Goal: Task Accomplishment & Management: Use online tool/utility

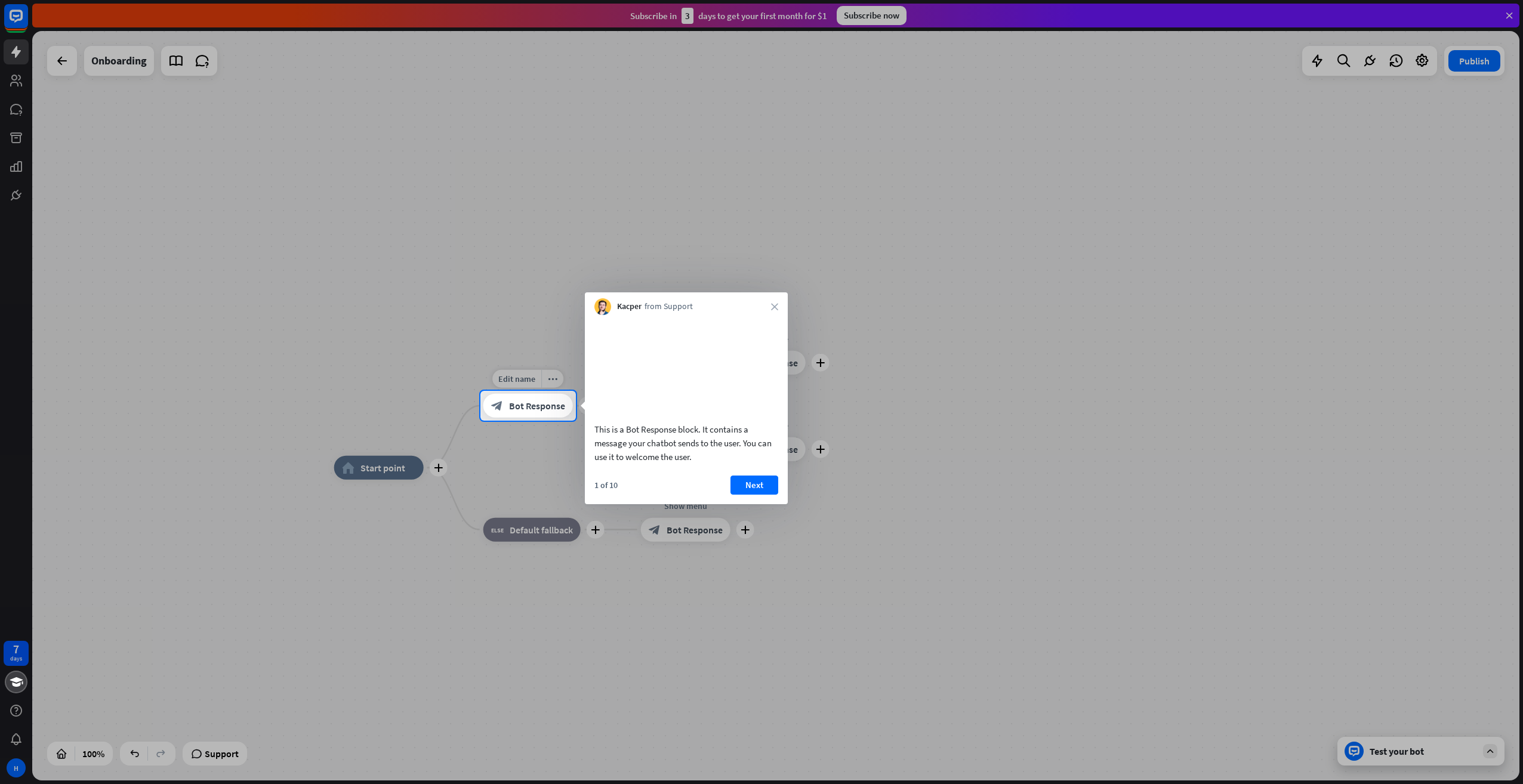
click at [522, 404] on span "Bot Response" at bounding box center [537, 406] width 56 height 12
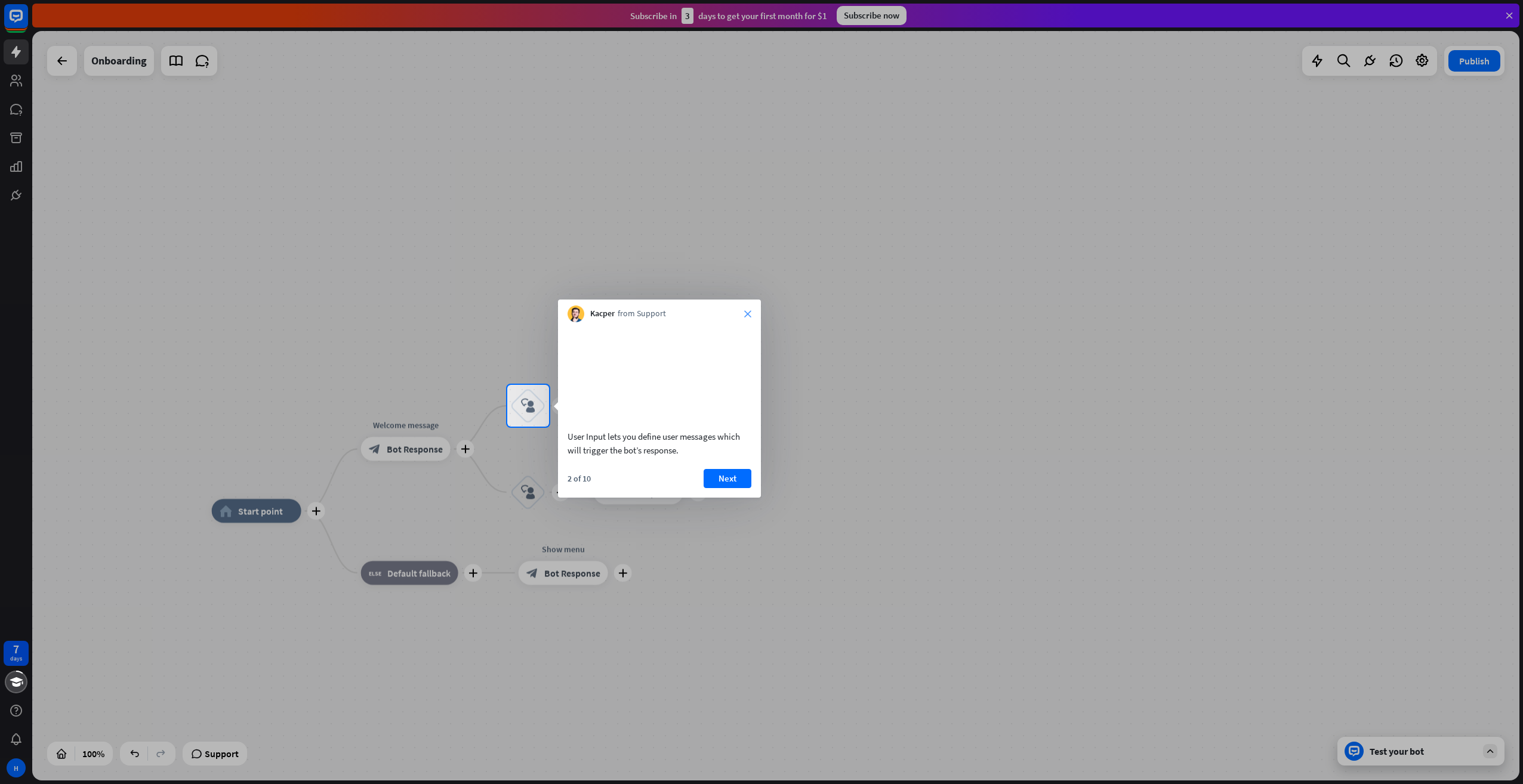
click at [747, 315] on icon "close" at bounding box center [747, 313] width 7 height 7
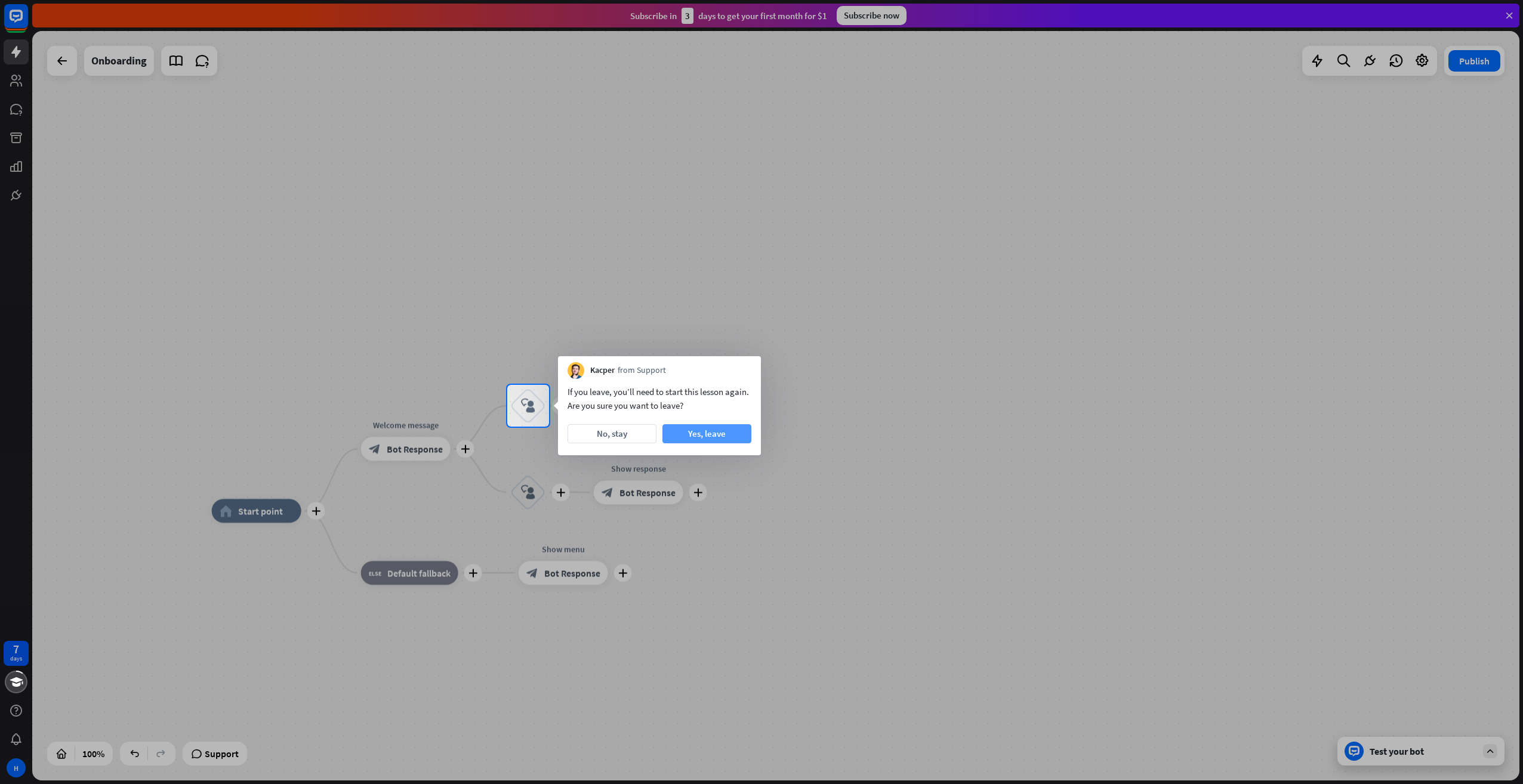
click at [713, 436] on button "Yes, leave" at bounding box center [706, 434] width 89 height 20
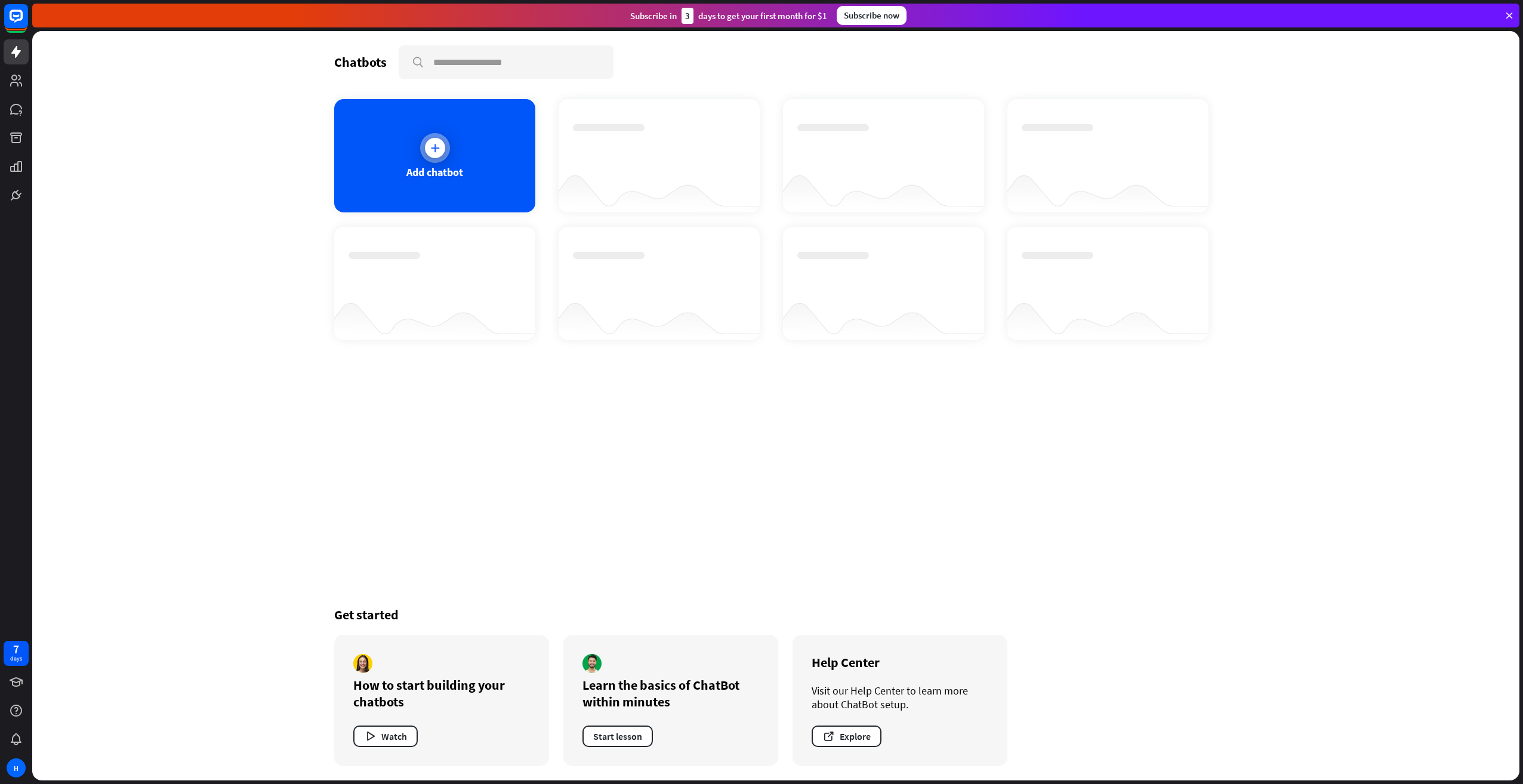
click at [437, 156] on div at bounding box center [435, 148] width 21 height 21
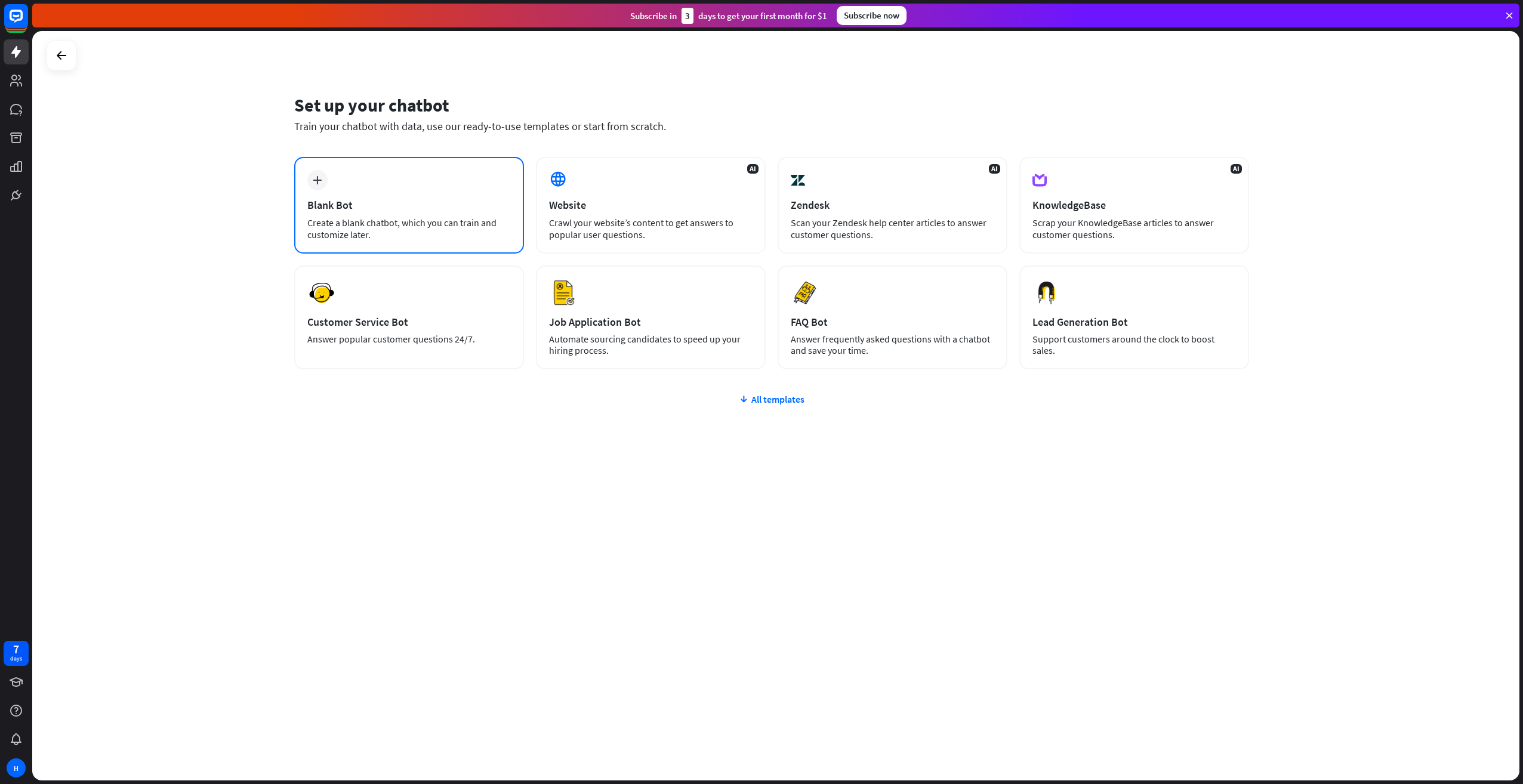
click at [411, 215] on div "plus Blank Bot Create a blank chatbot, which you can train and customize later." at bounding box center [409, 205] width 230 height 97
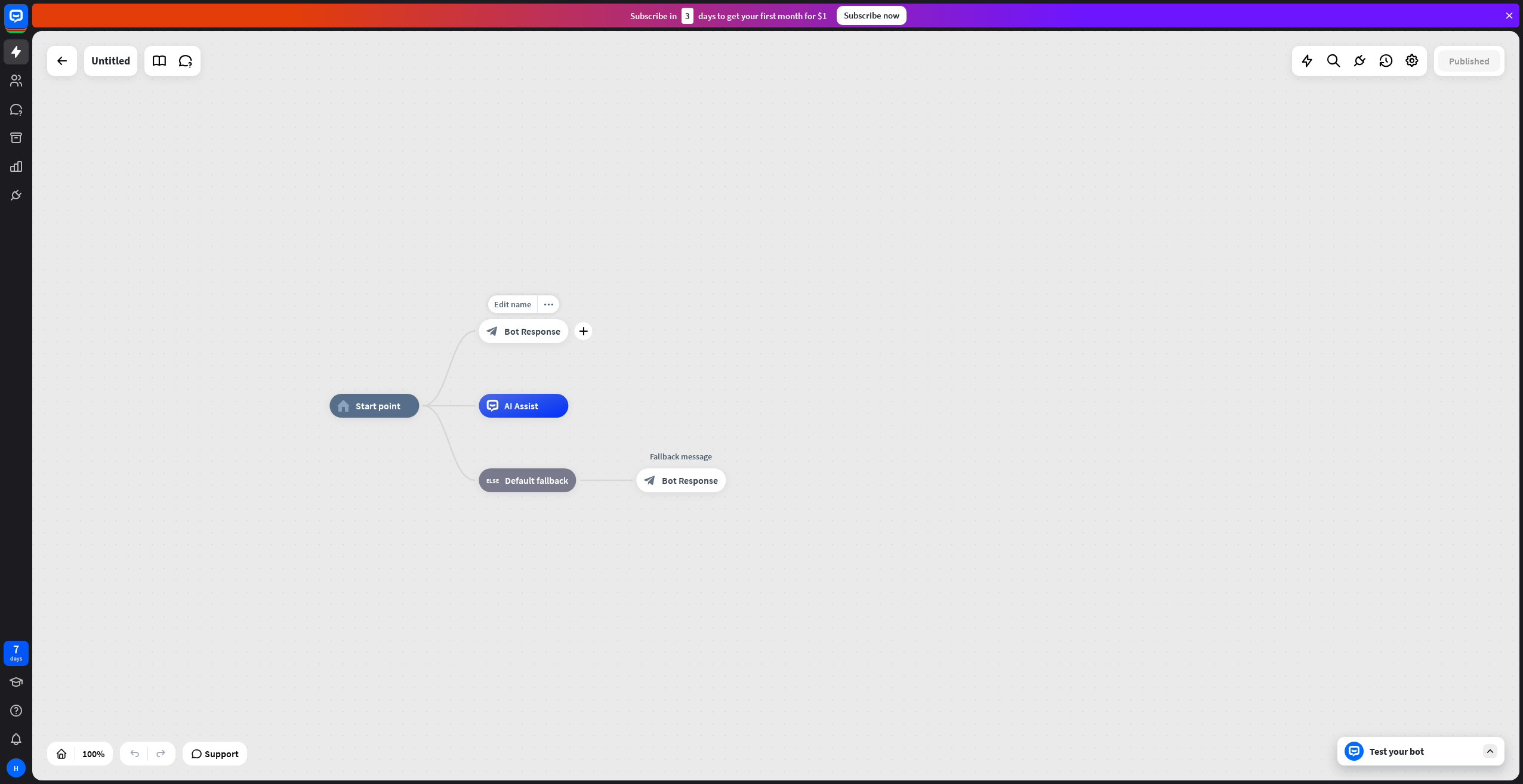
click at [531, 332] on span "Bot Response" at bounding box center [532, 331] width 56 height 12
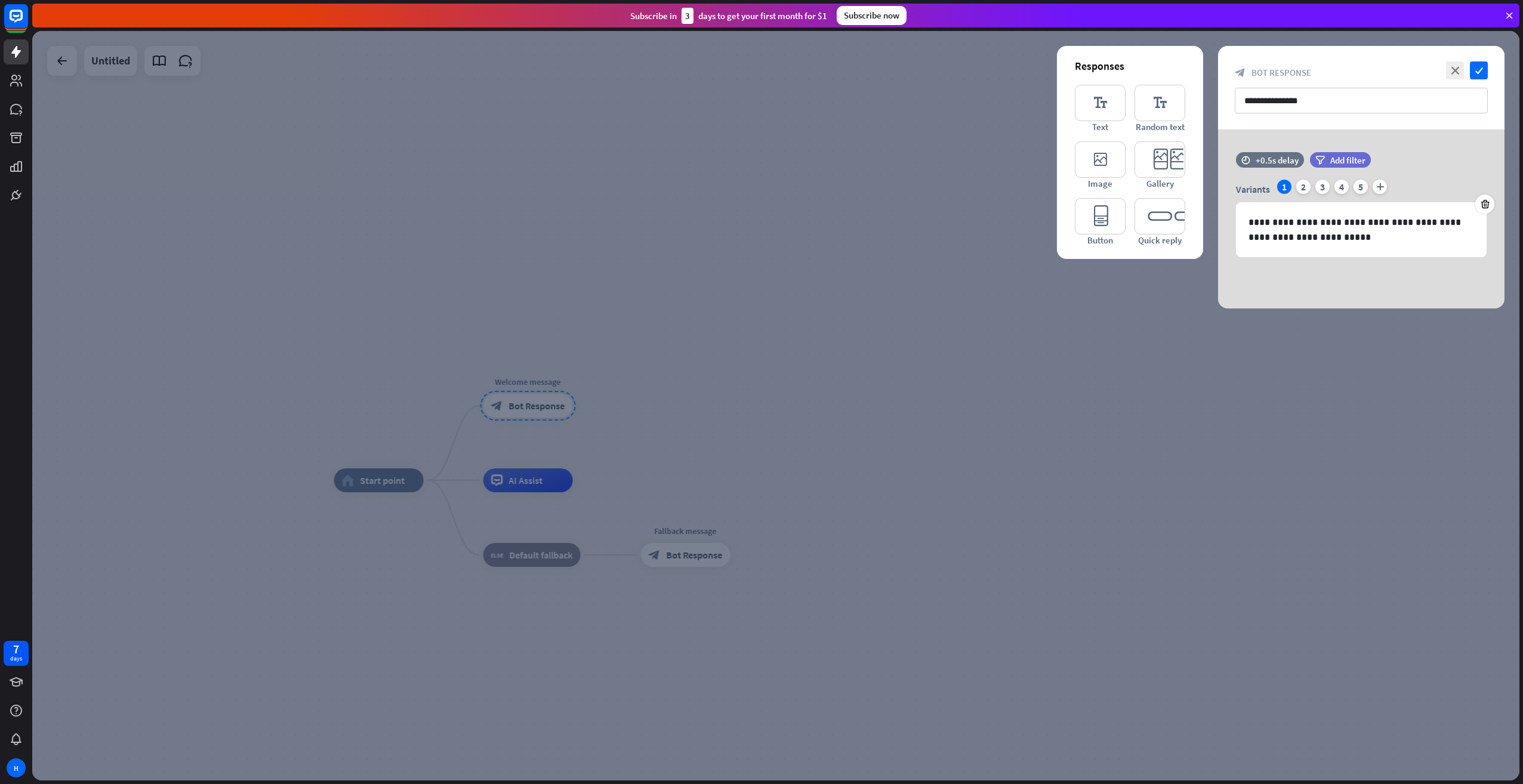
click at [791, 281] on div at bounding box center [776, 406] width 1488 height 750
